Goal: Check status: Check status

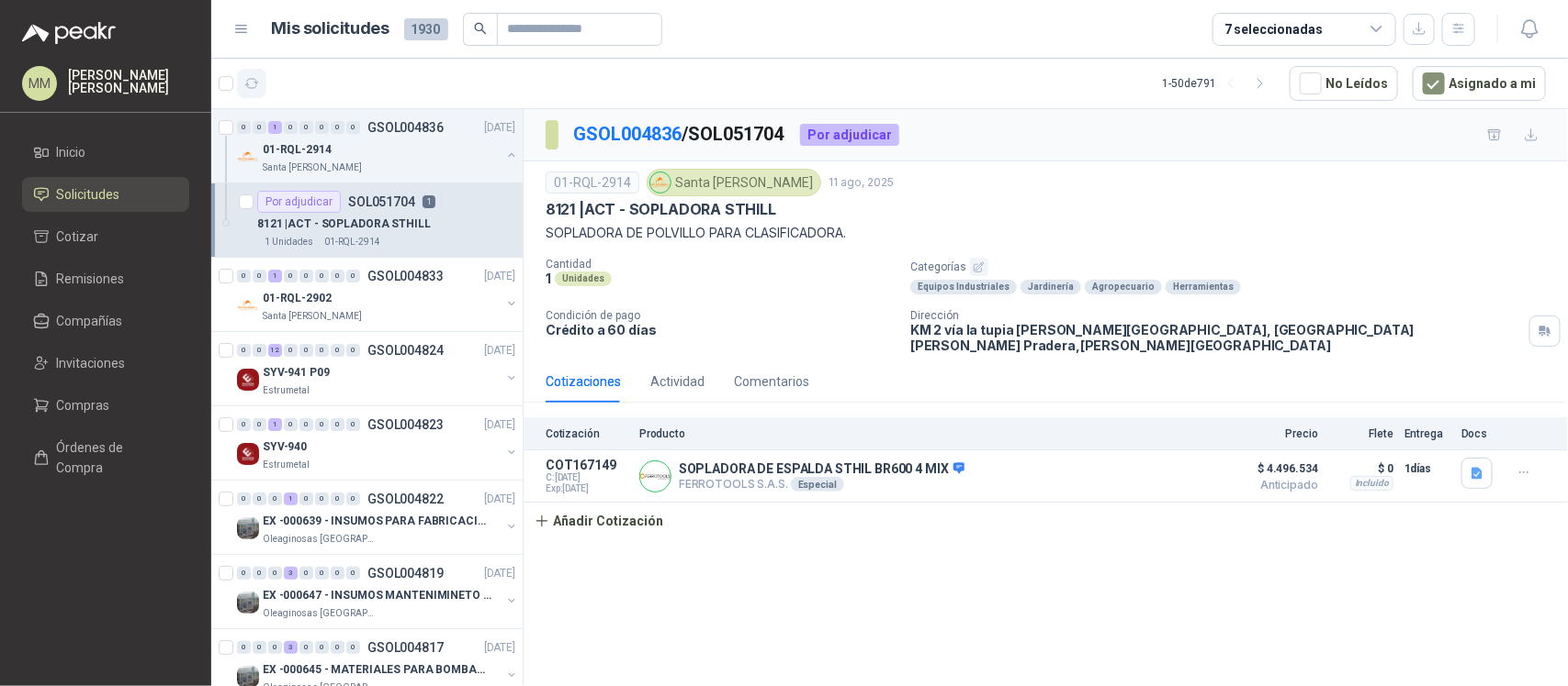
click at [256, 93] on button "button" at bounding box center [252, 84] width 30 height 30
click at [846, 133] on div "Por adjudicar" at bounding box center [850, 135] width 99 height 22
click at [913, 144] on div "GSOL004836 / SOL051704 Por adjudicar" at bounding box center [1046, 135] width 1045 height 53
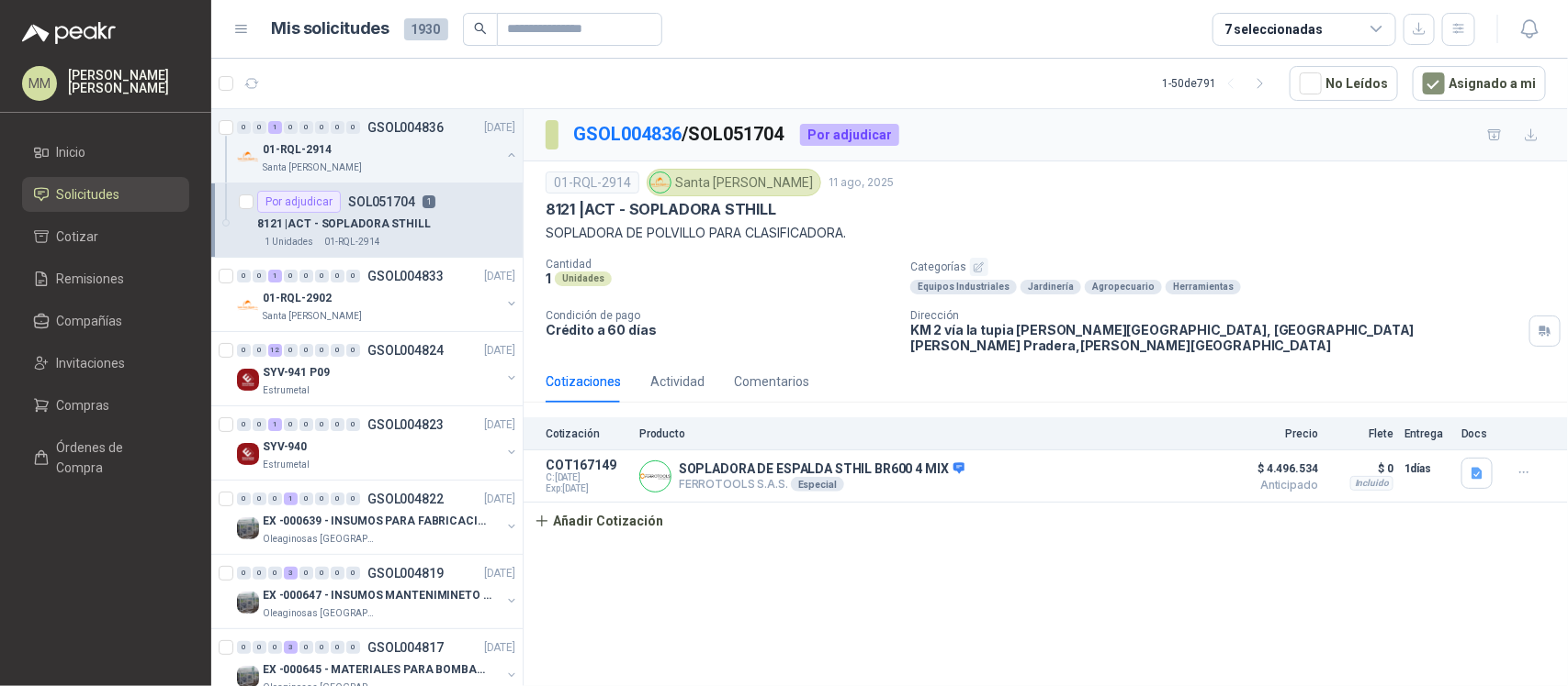
drag, startPoint x: 1172, startPoint y: 240, endPoint x: 1160, endPoint y: 239, distance: 12.0
click at [1172, 240] on p "SOPLADORA DE POLVILLO PARA CLASIFICADORA." at bounding box center [1045, 233] width 1000 height 20
click at [1070, 203] on div "8121 | ACT - SOPLADORA STHILL" at bounding box center [1045, 209] width 1000 height 19
click at [1106, 231] on p "SOPLADORA DE POLVILLO PARA CLASIFICADORA." at bounding box center [1045, 233] width 1000 height 20
click at [1260, 130] on div "GSOL004836 / SOL051704 Por adjudicar" at bounding box center [1046, 135] width 1045 height 53
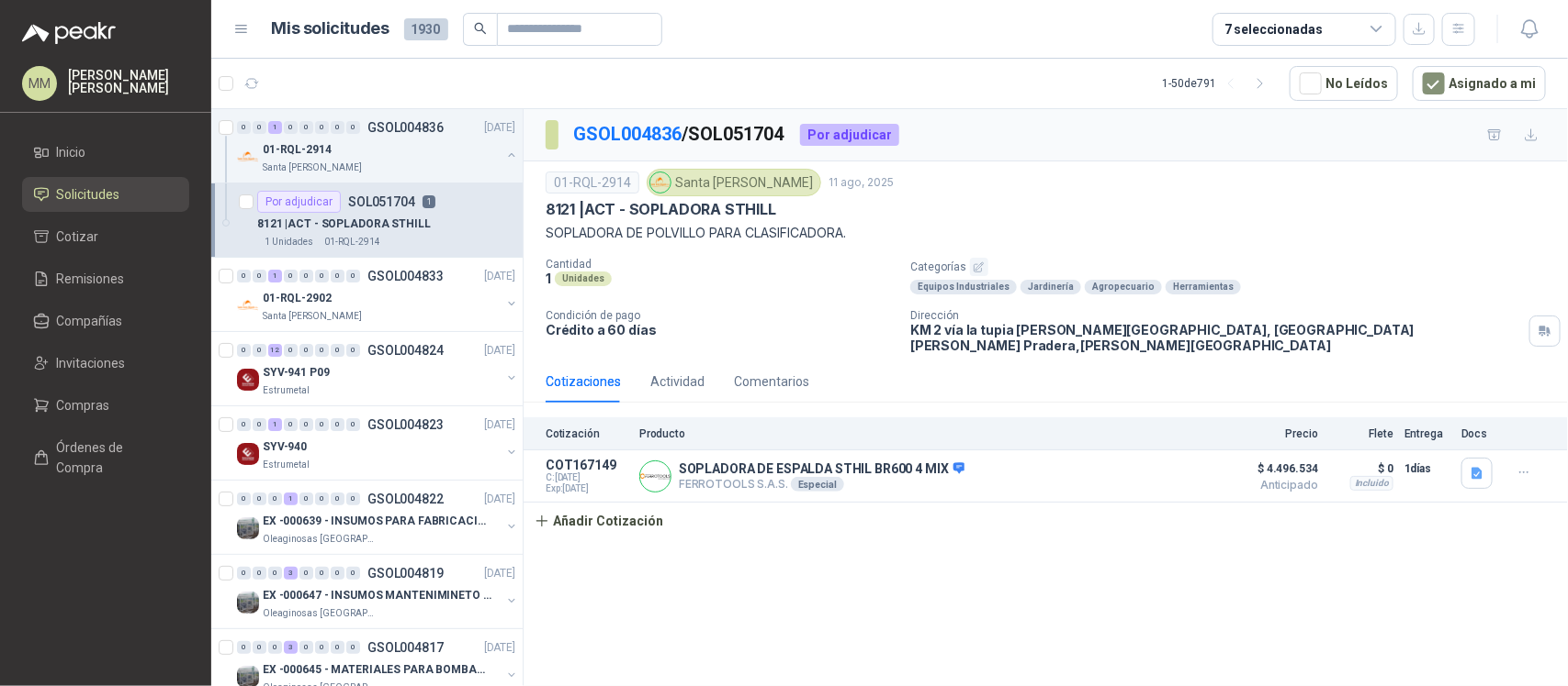
drag, startPoint x: 255, startPoint y: 80, endPoint x: 386, endPoint y: 17, distance: 145.4
click at [255, 80] on icon "button" at bounding box center [253, 85] width 16 height 16
click at [251, 84] on icon "button" at bounding box center [253, 85] width 16 height 16
